Goal: Task Accomplishment & Management: Manage account settings

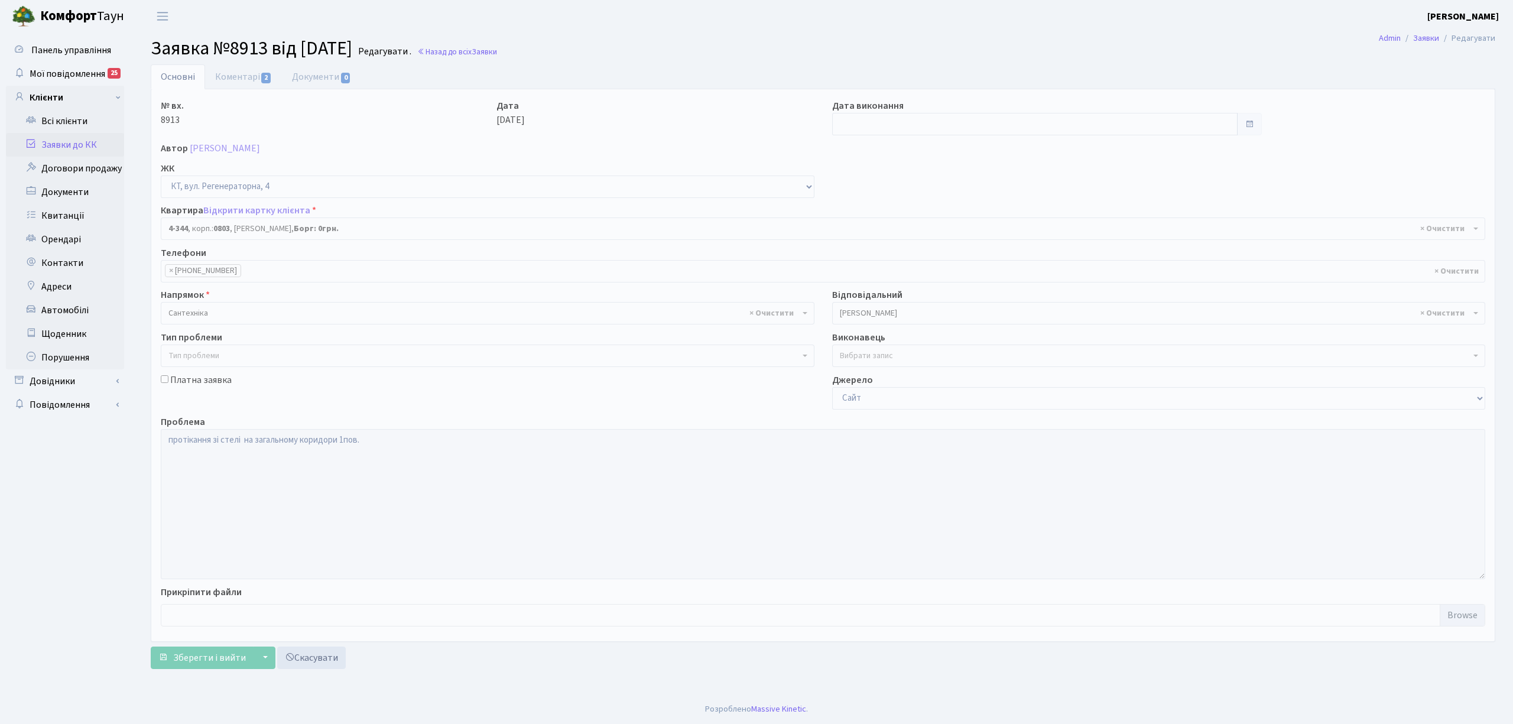
select select "1803"
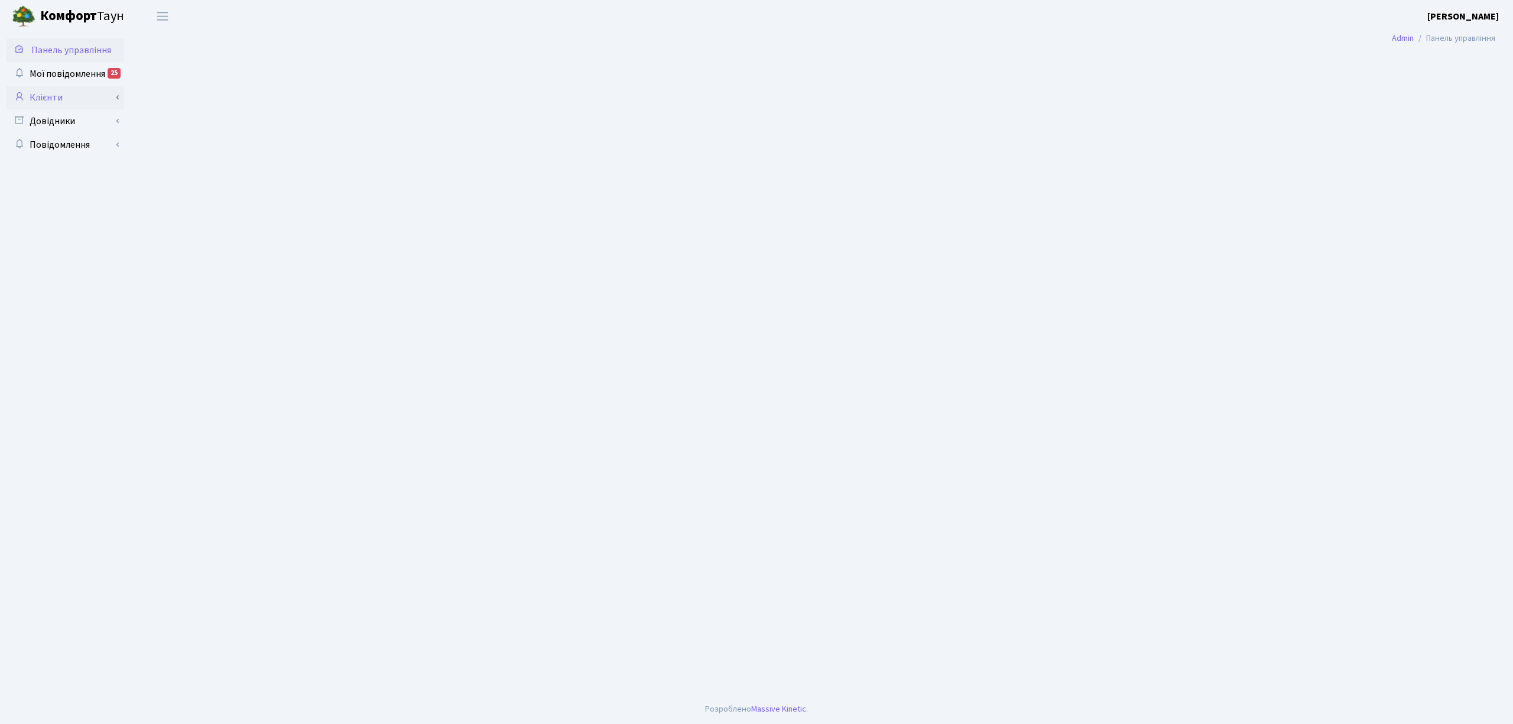
click at [79, 99] on link "Клієнти" at bounding box center [65, 98] width 118 height 24
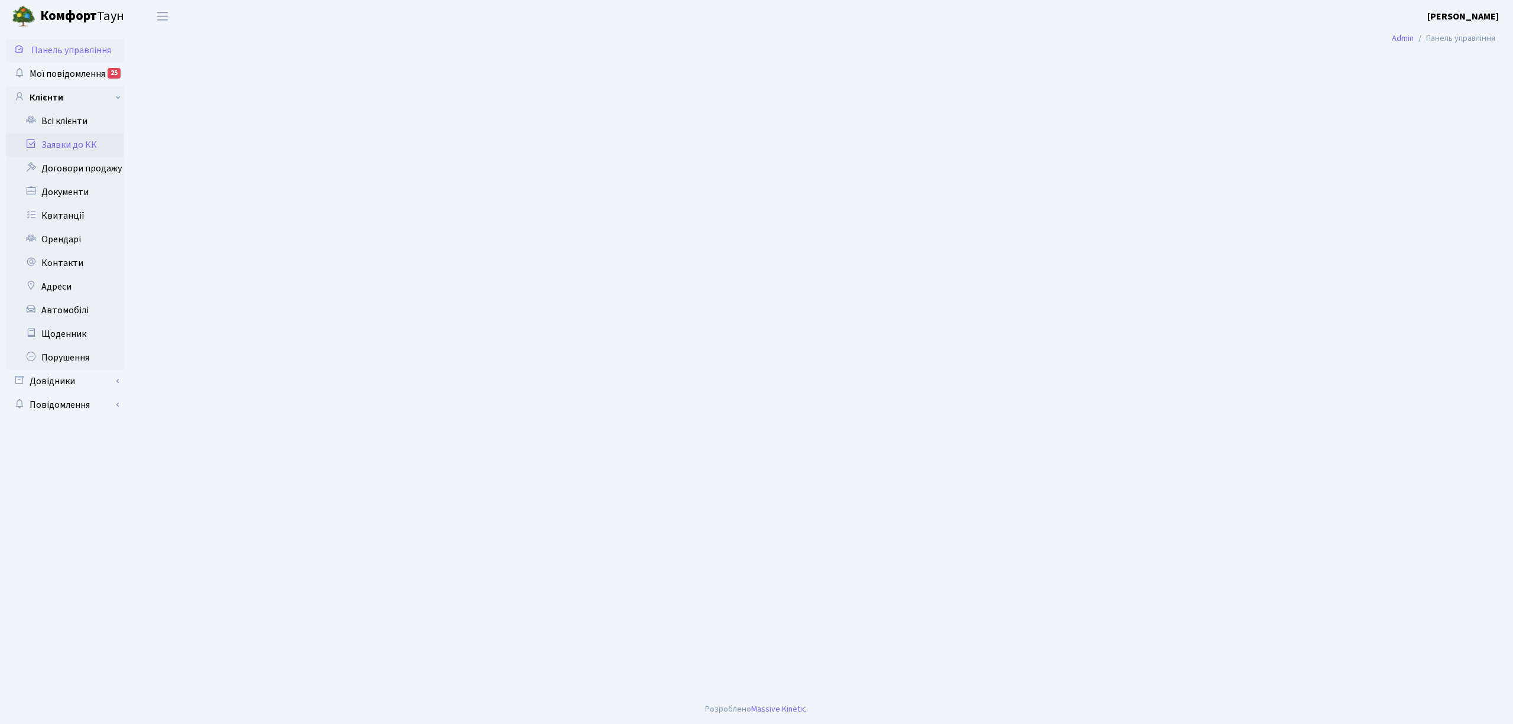
click at [72, 136] on link "Заявки до КК" at bounding box center [65, 145] width 118 height 24
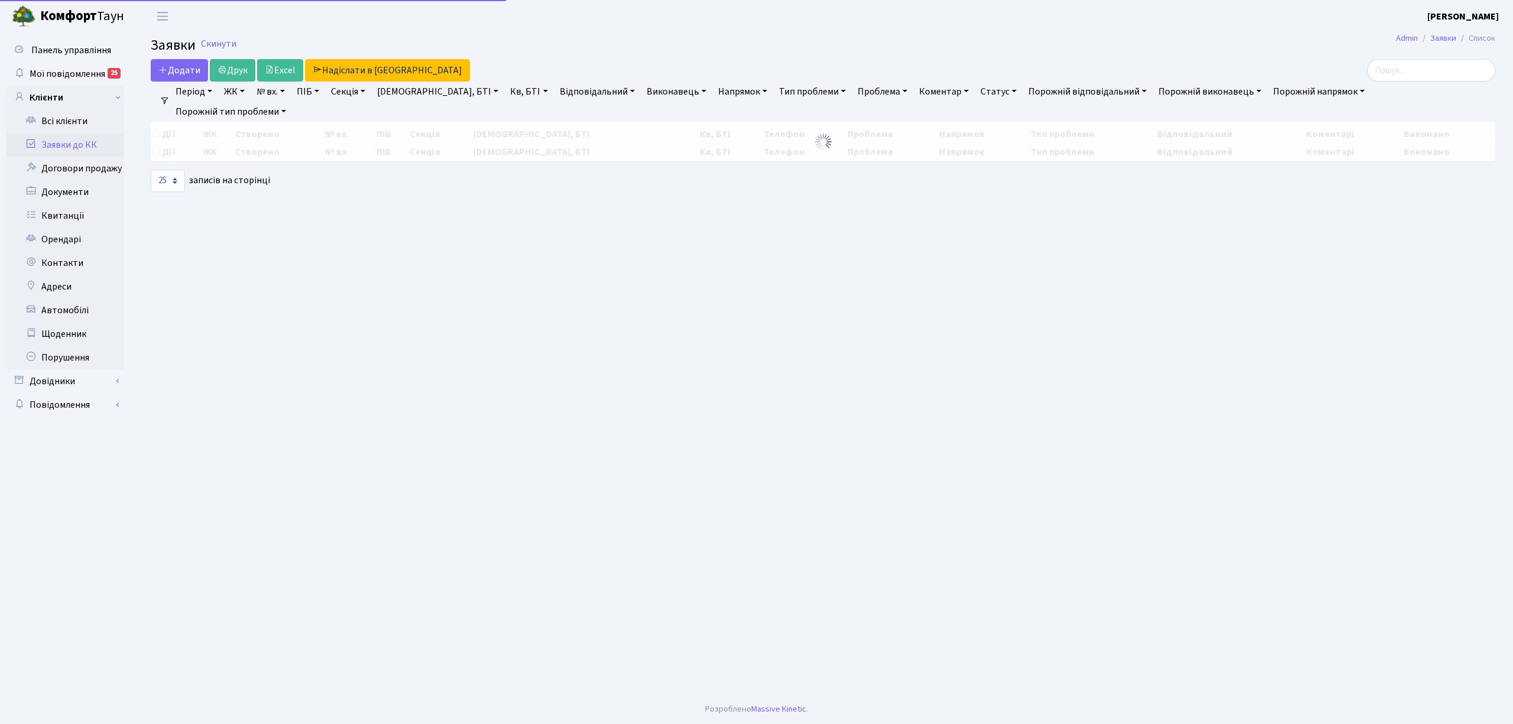
select select "25"
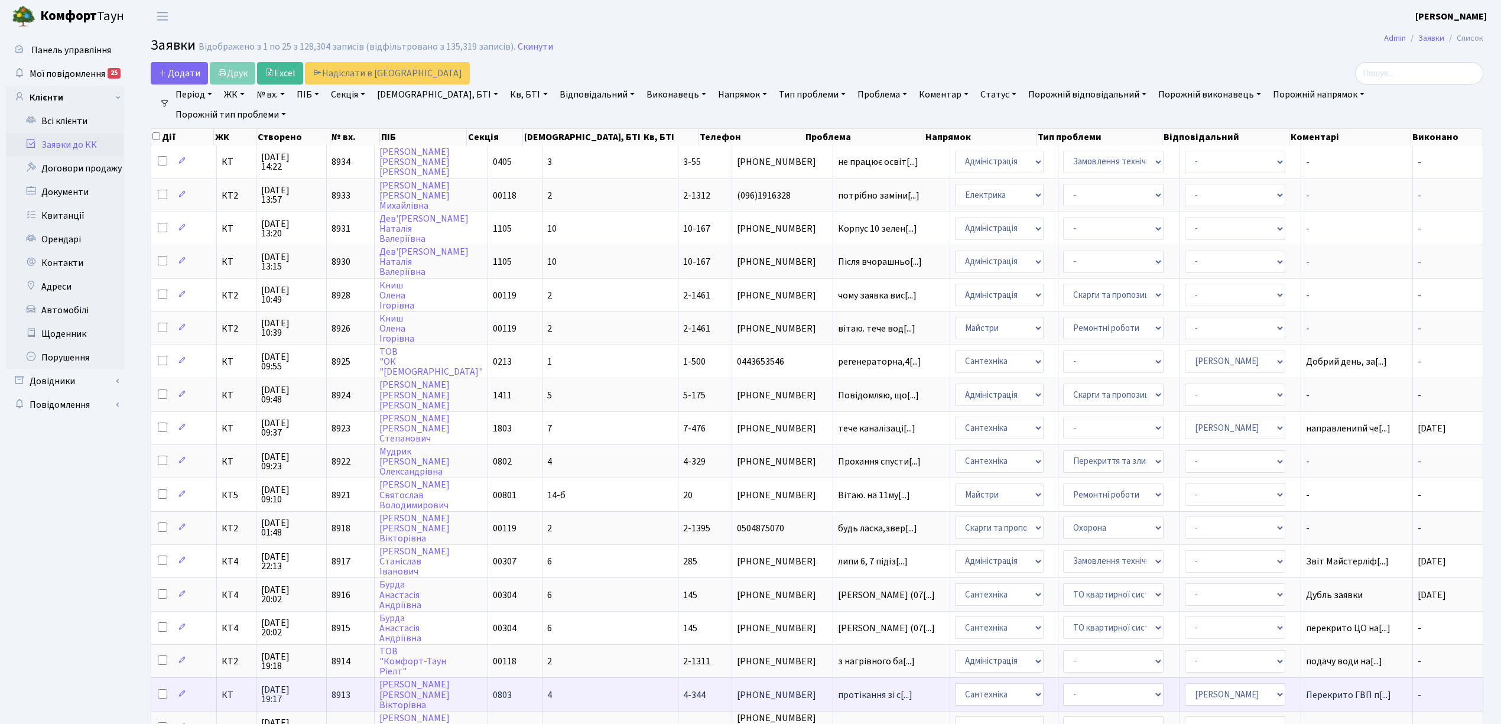
click at [833, 677] on td "протікання зі с[...]" at bounding box center [891, 693] width 117 height 33
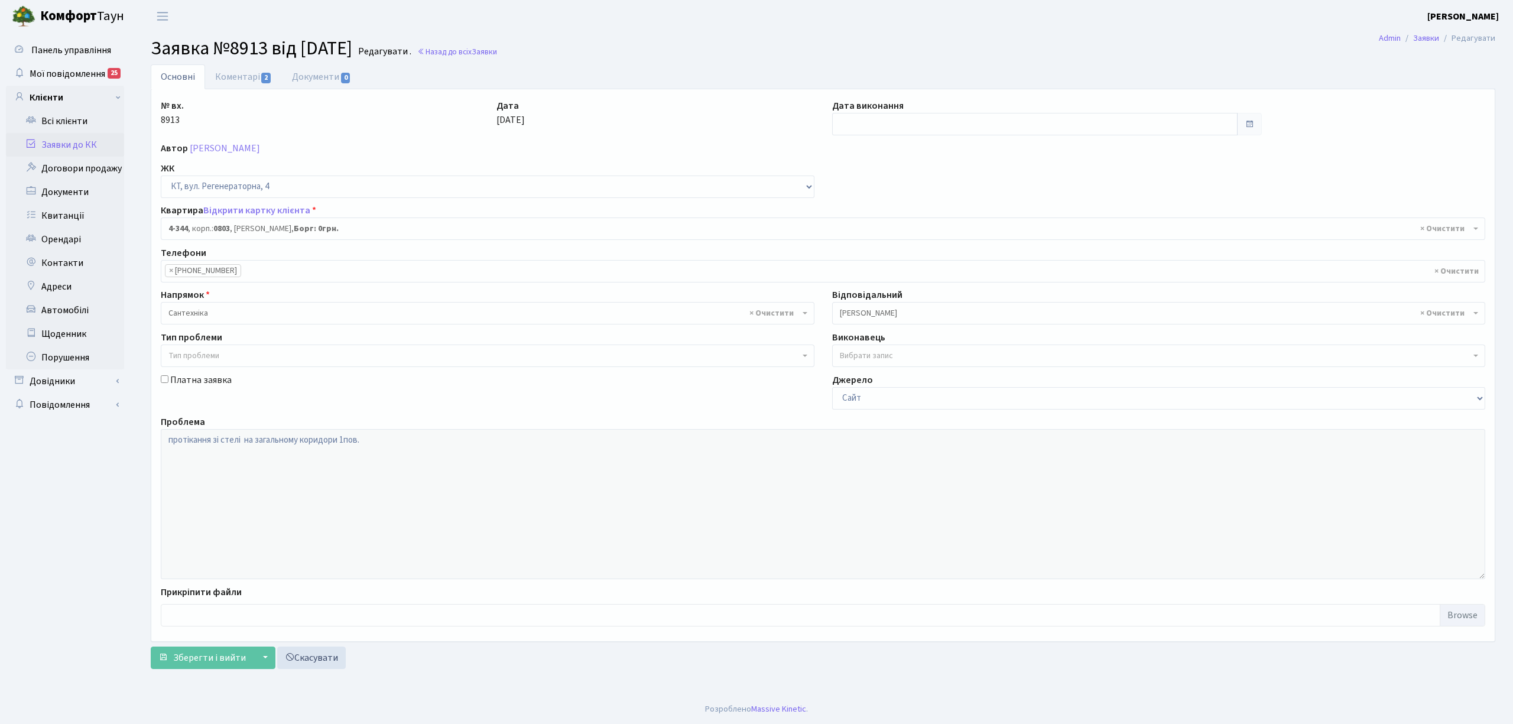
select select "1803"
click at [252, 76] on link "Коментарі 2" at bounding box center [243, 76] width 77 height 24
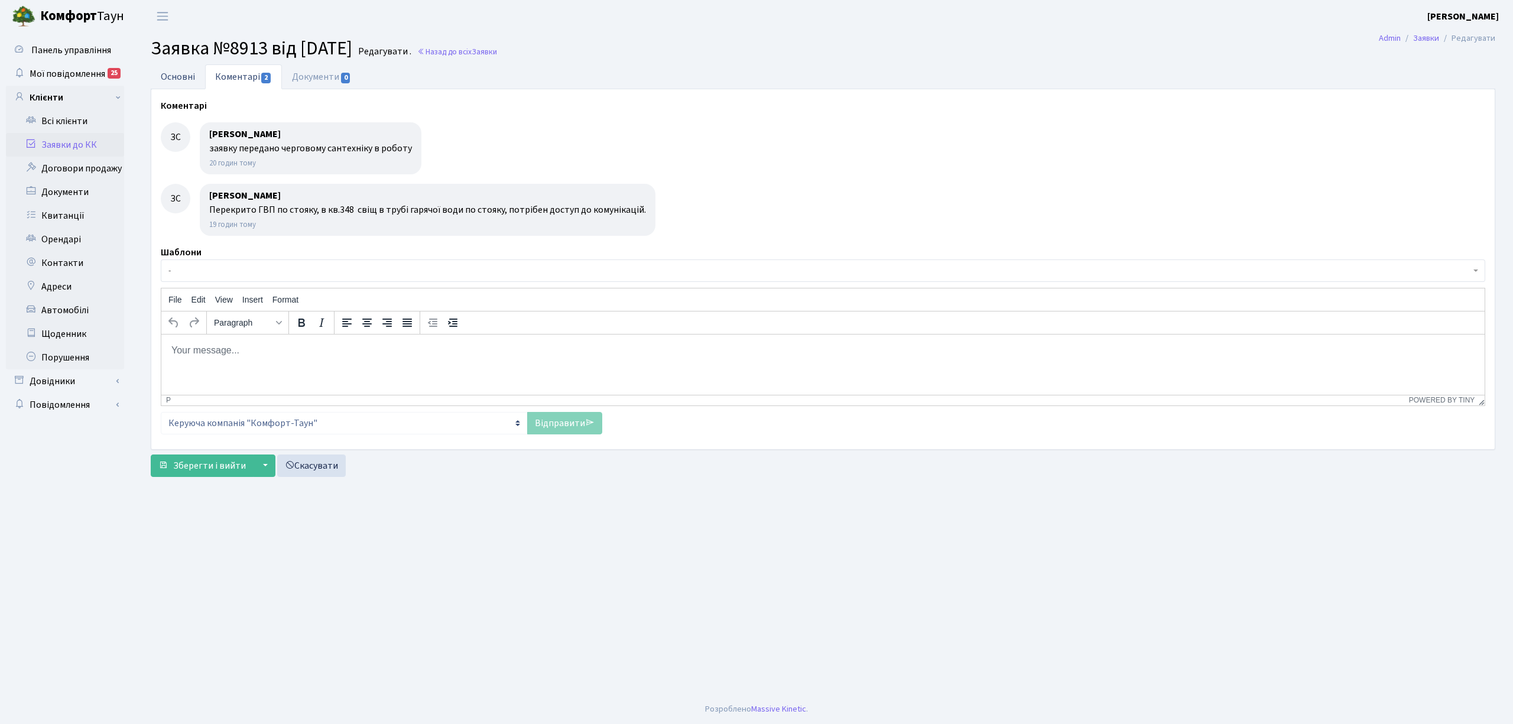
click at [170, 81] on link "Основні" at bounding box center [178, 76] width 54 height 24
